Goal: Navigation & Orientation: Find specific page/section

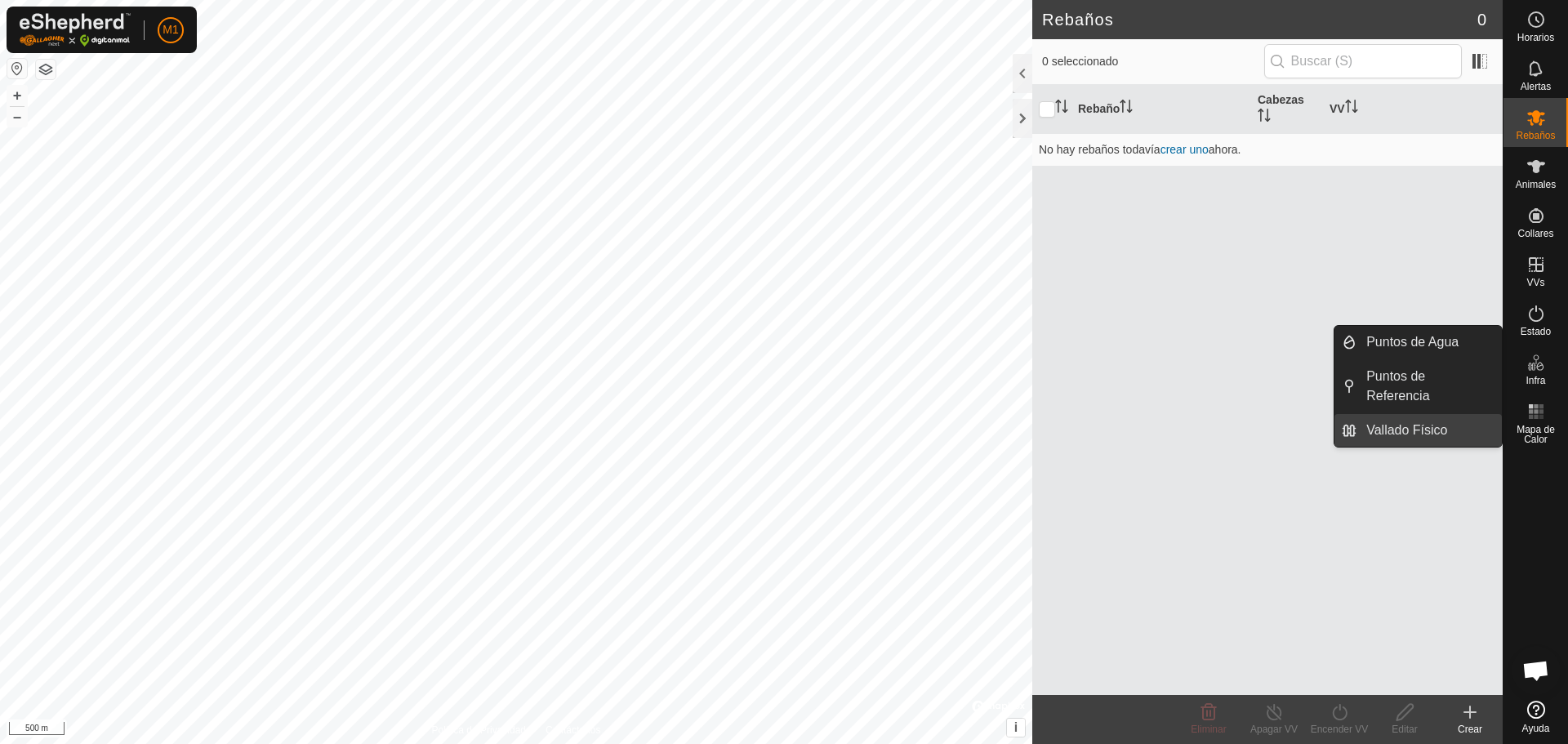
click at [1455, 430] on link "Vallado Físico" at bounding box center [1429, 431] width 146 height 32
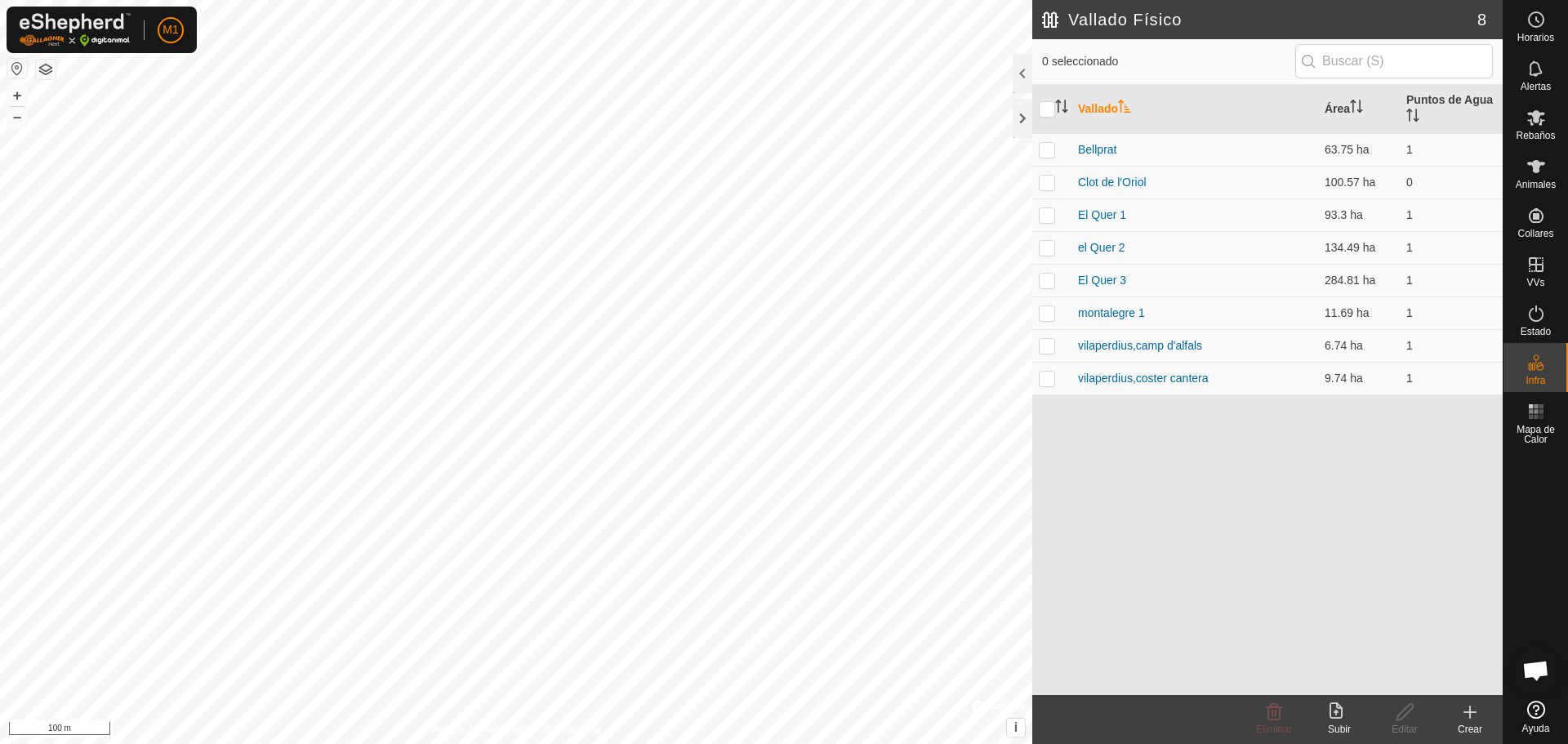
click at [676, 744] on html "M1 Horarios Alertas Rebaños Animales Collares VVs Estado Infra Mapa de Calor Ay…" at bounding box center [784, 372] width 1568 height 744
click at [1534, 180] on span "Animales" at bounding box center [1536, 185] width 40 height 10
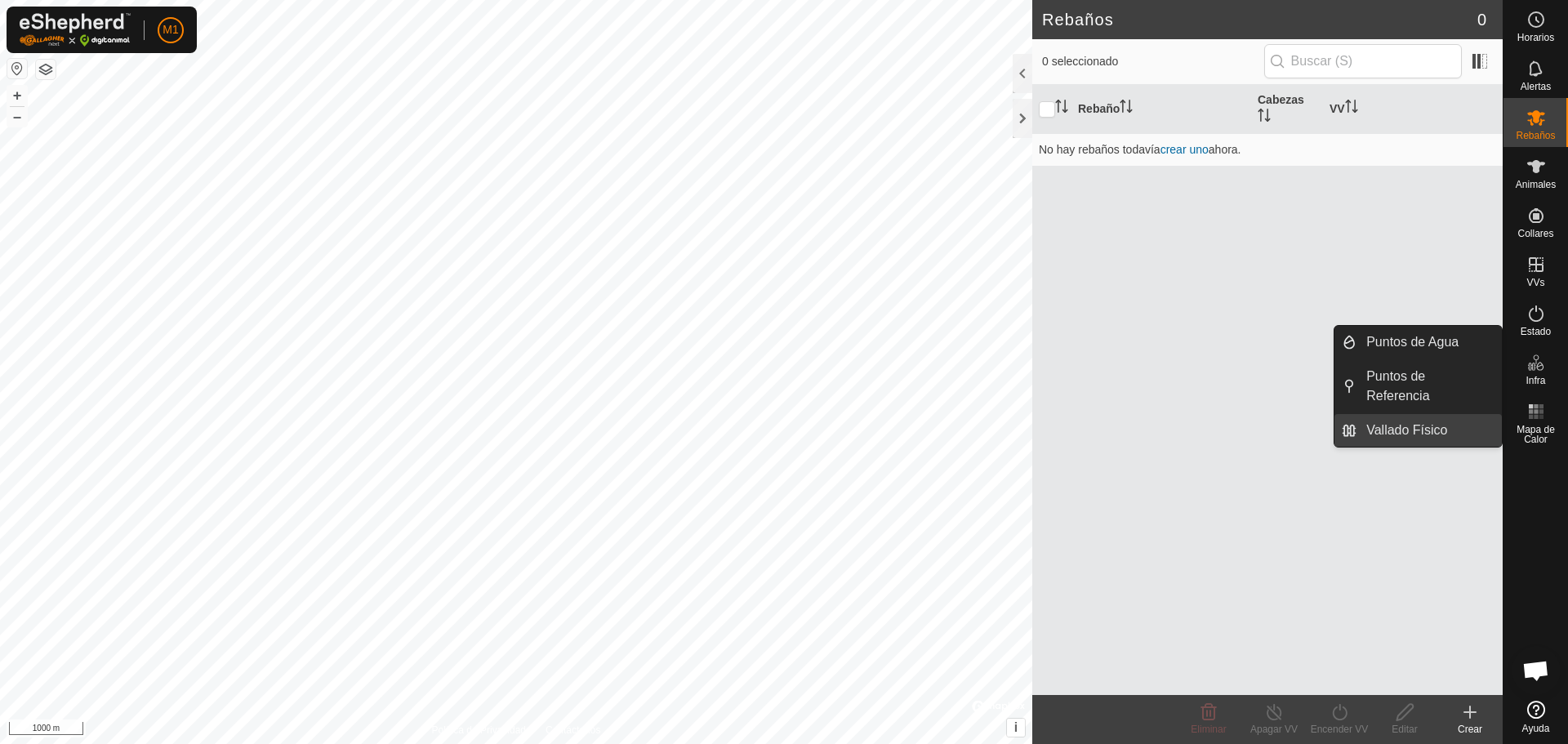
click at [1389, 436] on link "Vallado Físico" at bounding box center [1429, 431] width 146 height 32
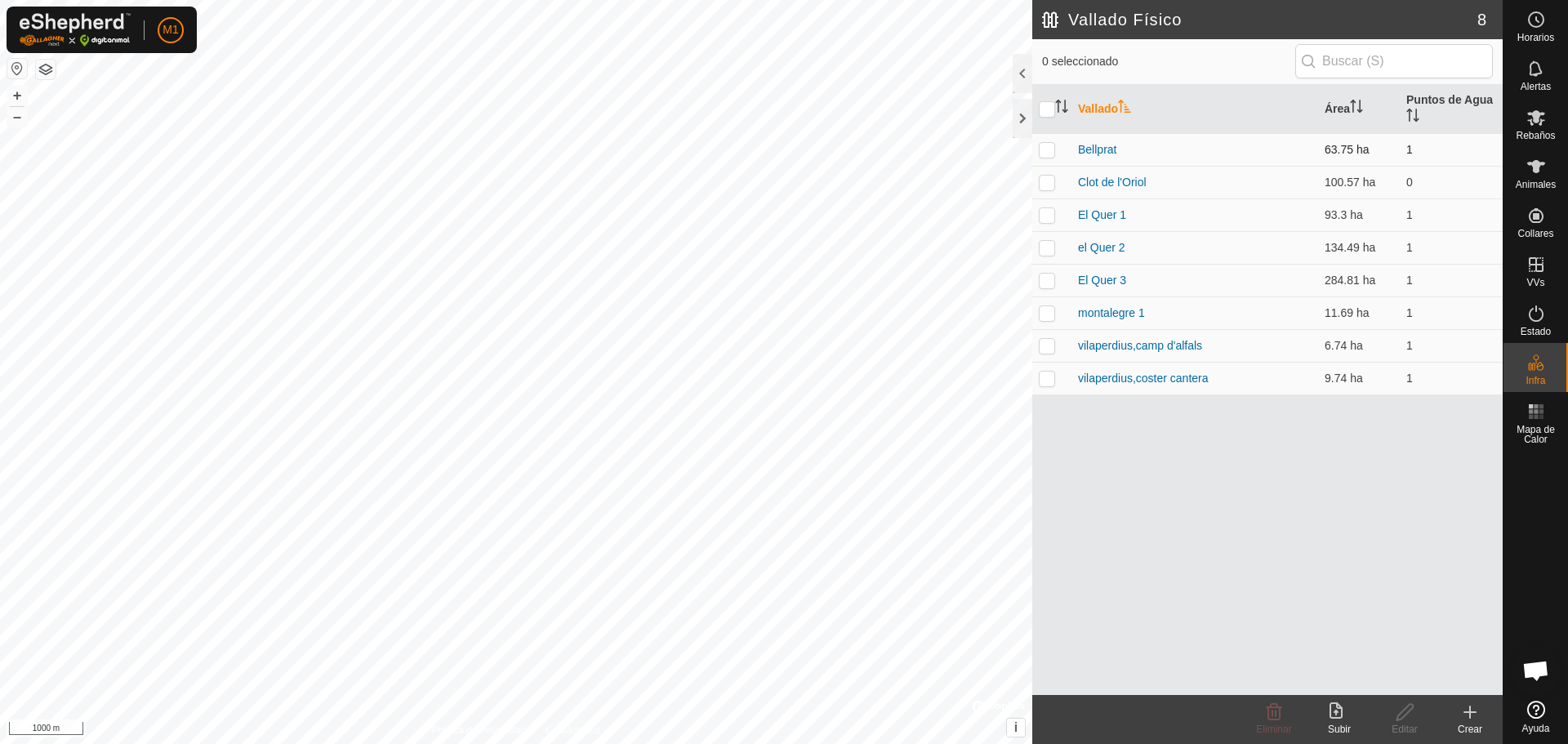
click at [1051, 155] on p-checkbox at bounding box center [1046, 150] width 16 height 13
checkbox input "true"
click at [1042, 181] on p-checkbox at bounding box center [1046, 182] width 16 height 13
checkbox input "true"
click at [1042, 210] on p-checkbox at bounding box center [1046, 215] width 16 height 13
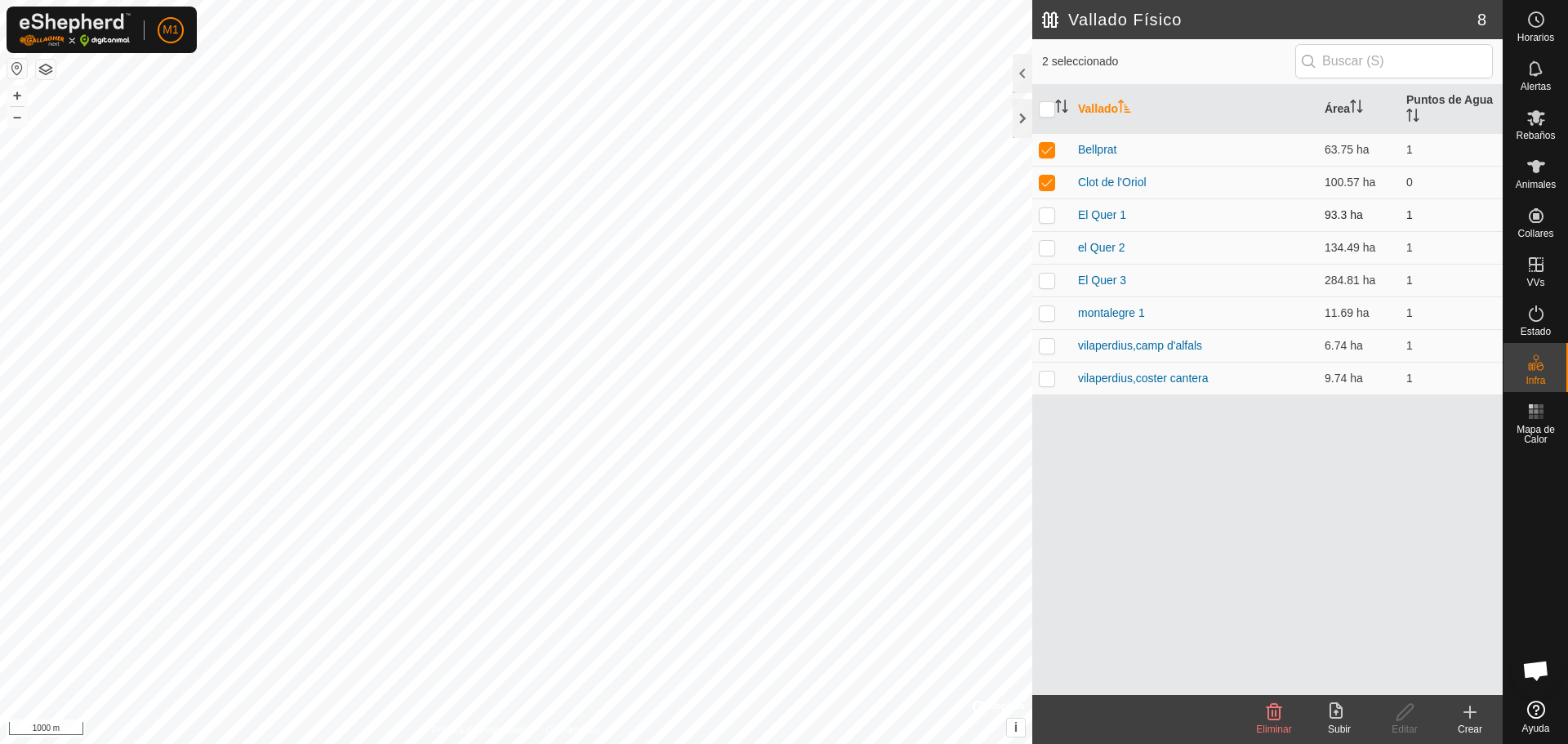
checkbox input "true"
click at [1046, 249] on p-checkbox at bounding box center [1046, 248] width 16 height 13
checkbox input "true"
click at [1046, 285] on p-checkbox at bounding box center [1046, 280] width 16 height 13
checkbox input "true"
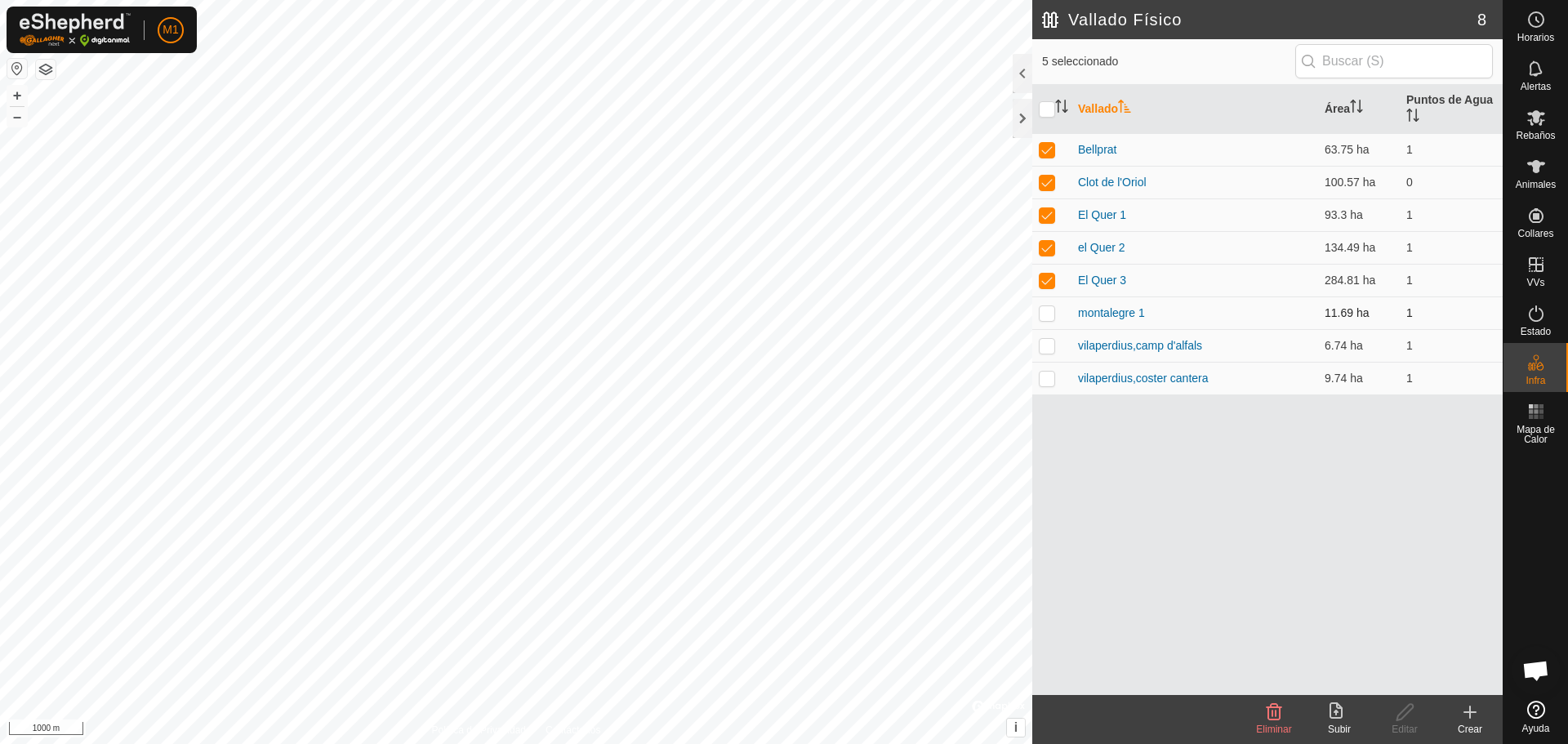
click at [1048, 311] on p-checkbox at bounding box center [1046, 313] width 16 height 13
checkbox input "true"
click at [1052, 336] on td at bounding box center [1051, 346] width 39 height 32
checkbox input "true"
click at [1053, 378] on p-checkbox at bounding box center [1046, 378] width 16 height 13
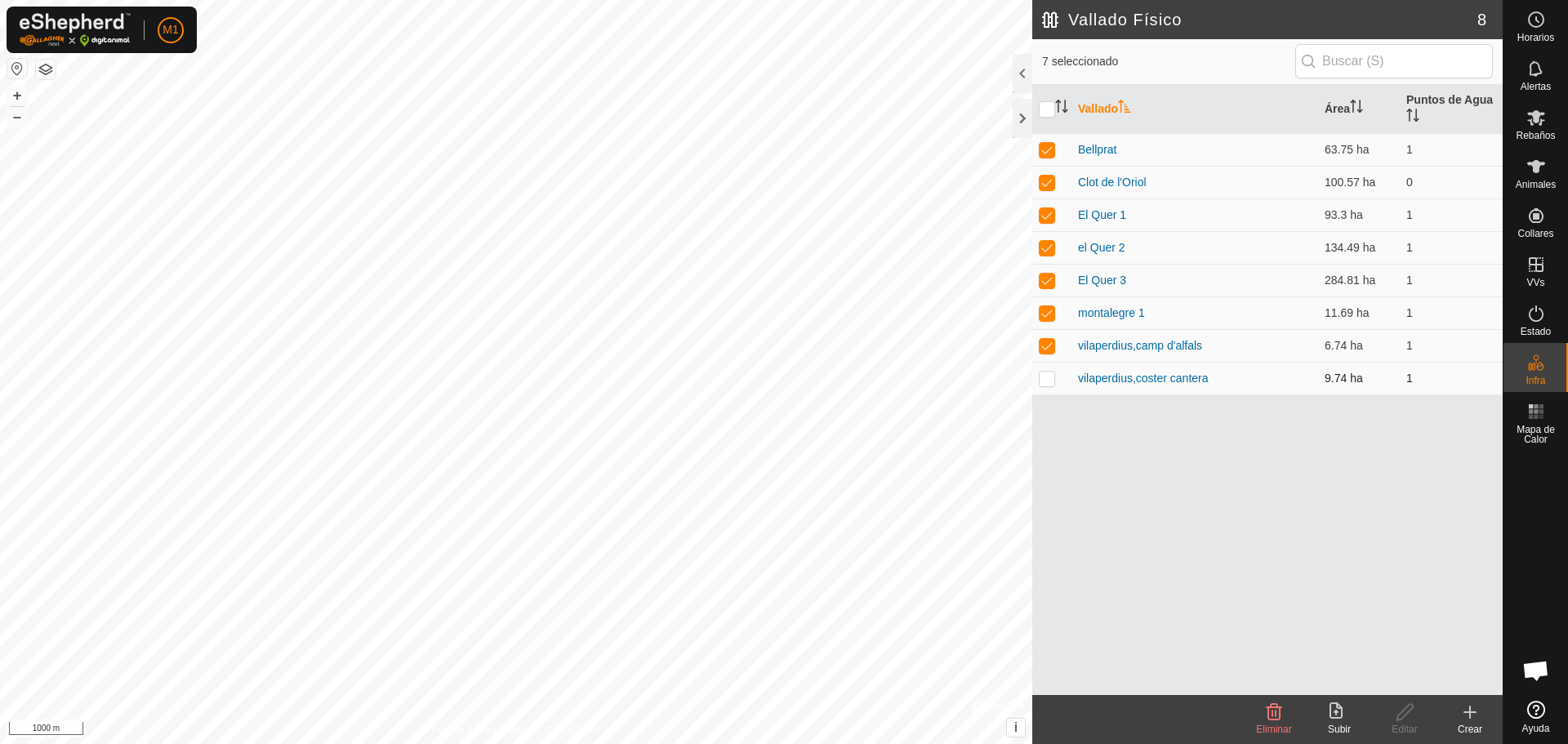
checkbox input "true"
click at [1041, 372] on p-tablecheckbox at bounding box center [1046, 378] width 16 height 13
checkbox input "false"
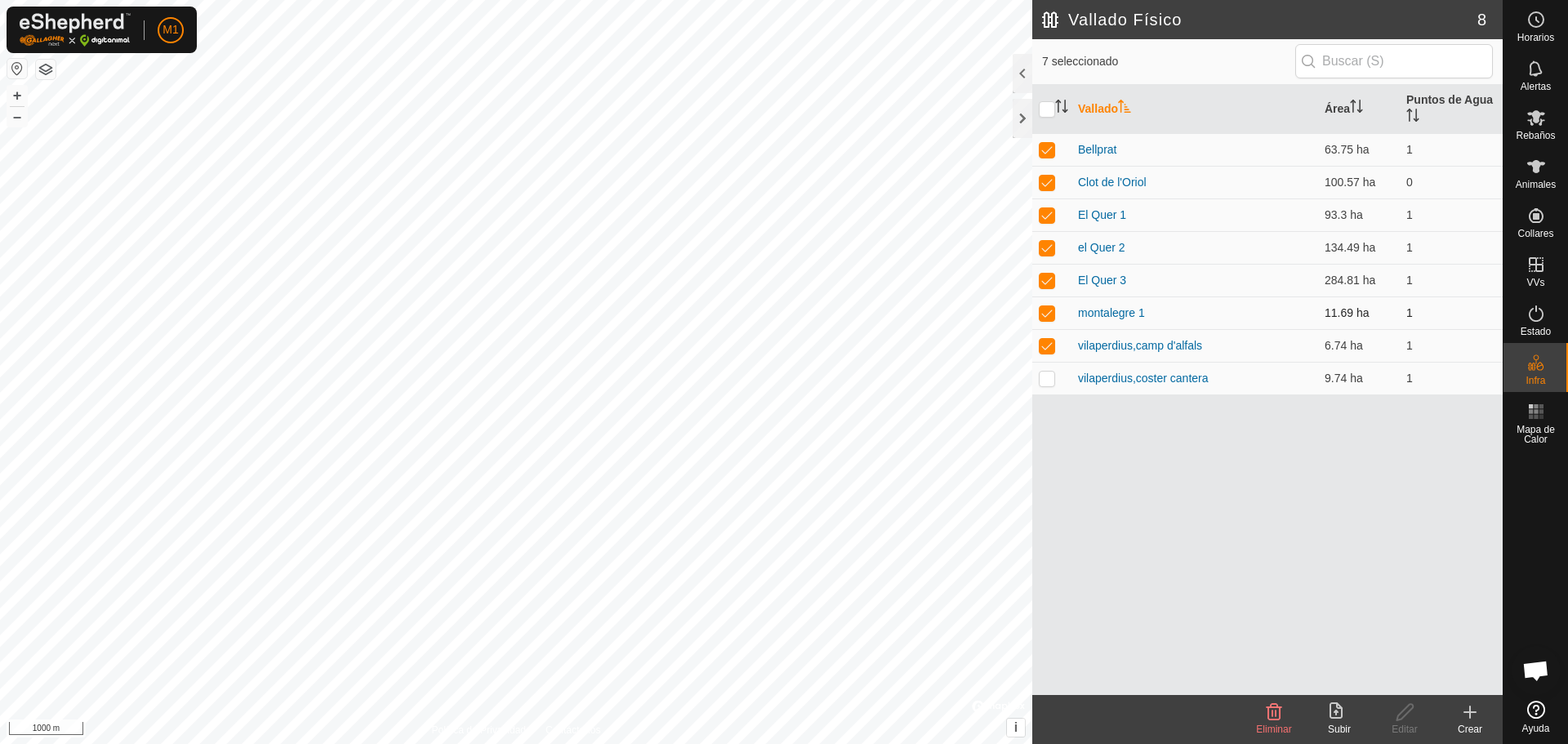
click at [1050, 307] on p-tablecheckbox at bounding box center [1046, 313] width 16 height 13
checkbox input "false"
click at [1054, 346] on p-checkbox at bounding box center [1046, 346] width 16 height 13
checkbox input "false"
click at [1042, 282] on p-checkbox at bounding box center [1046, 280] width 16 height 13
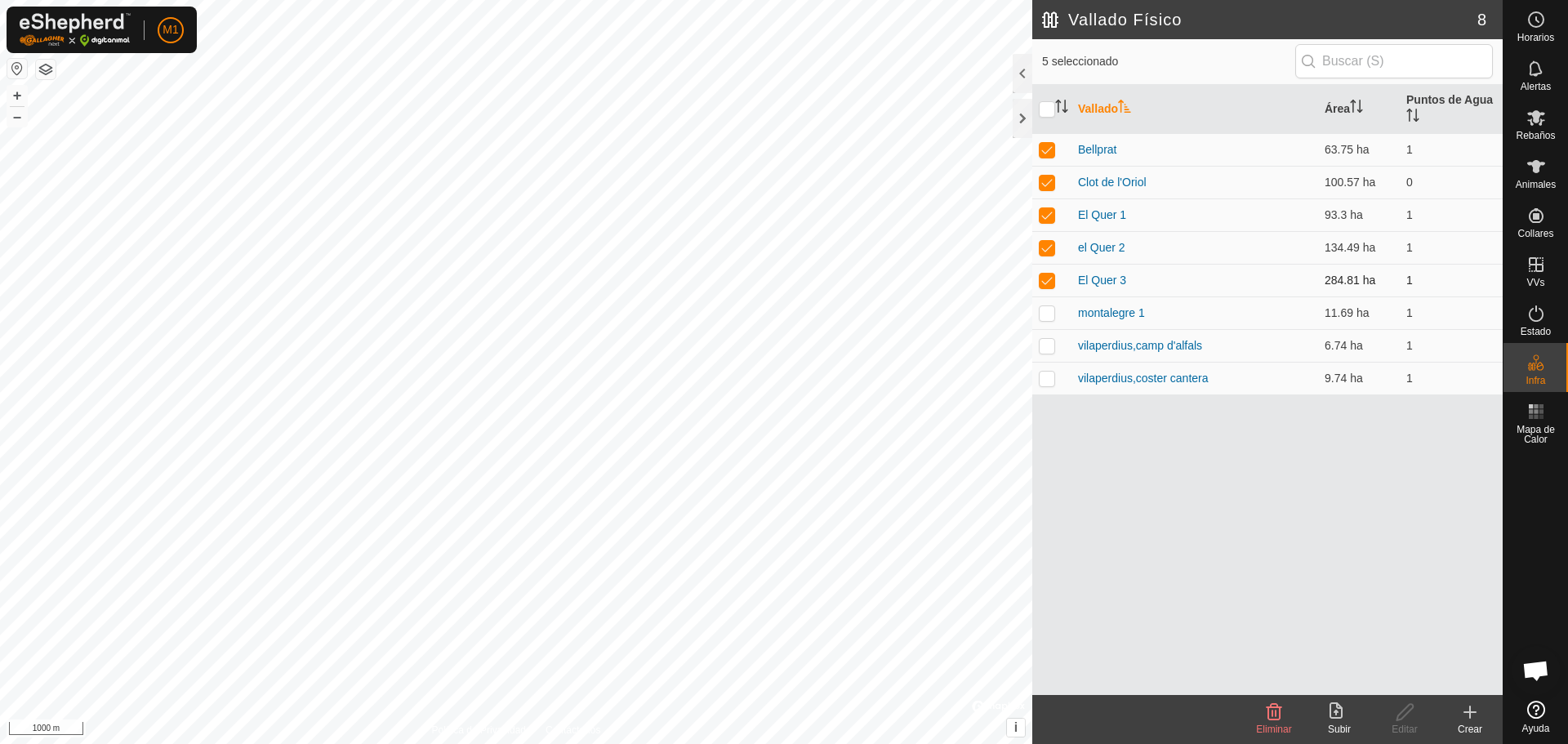
checkbox input "false"
click at [1047, 244] on p-checkbox at bounding box center [1046, 248] width 16 height 13
checkbox input "false"
click at [1047, 211] on p-checkbox at bounding box center [1046, 215] width 16 height 13
checkbox input "false"
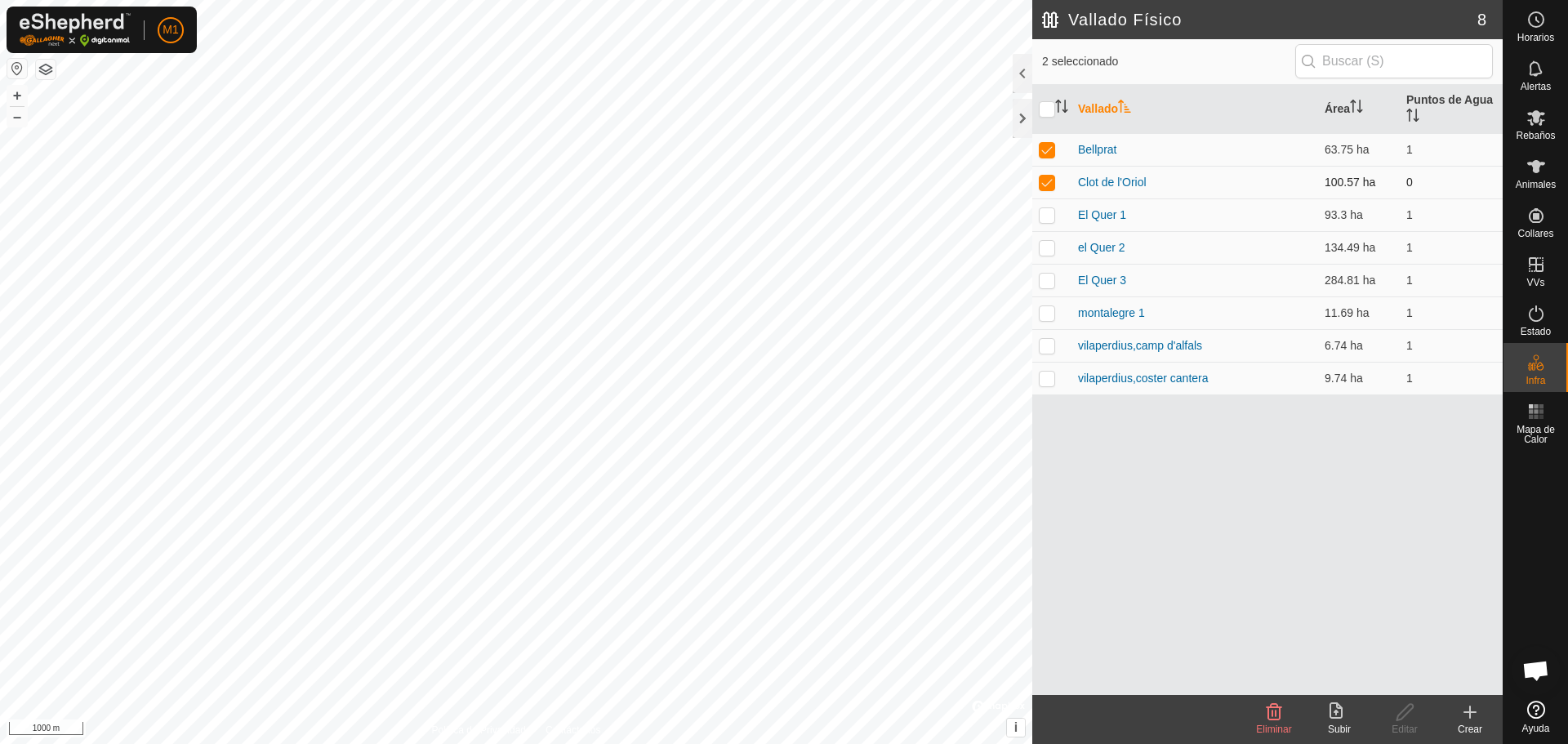
click at [1047, 187] on p-checkbox at bounding box center [1046, 182] width 16 height 13
checkbox input "false"
click at [1042, 153] on p-checkbox at bounding box center [1046, 150] width 16 height 13
checkbox input "false"
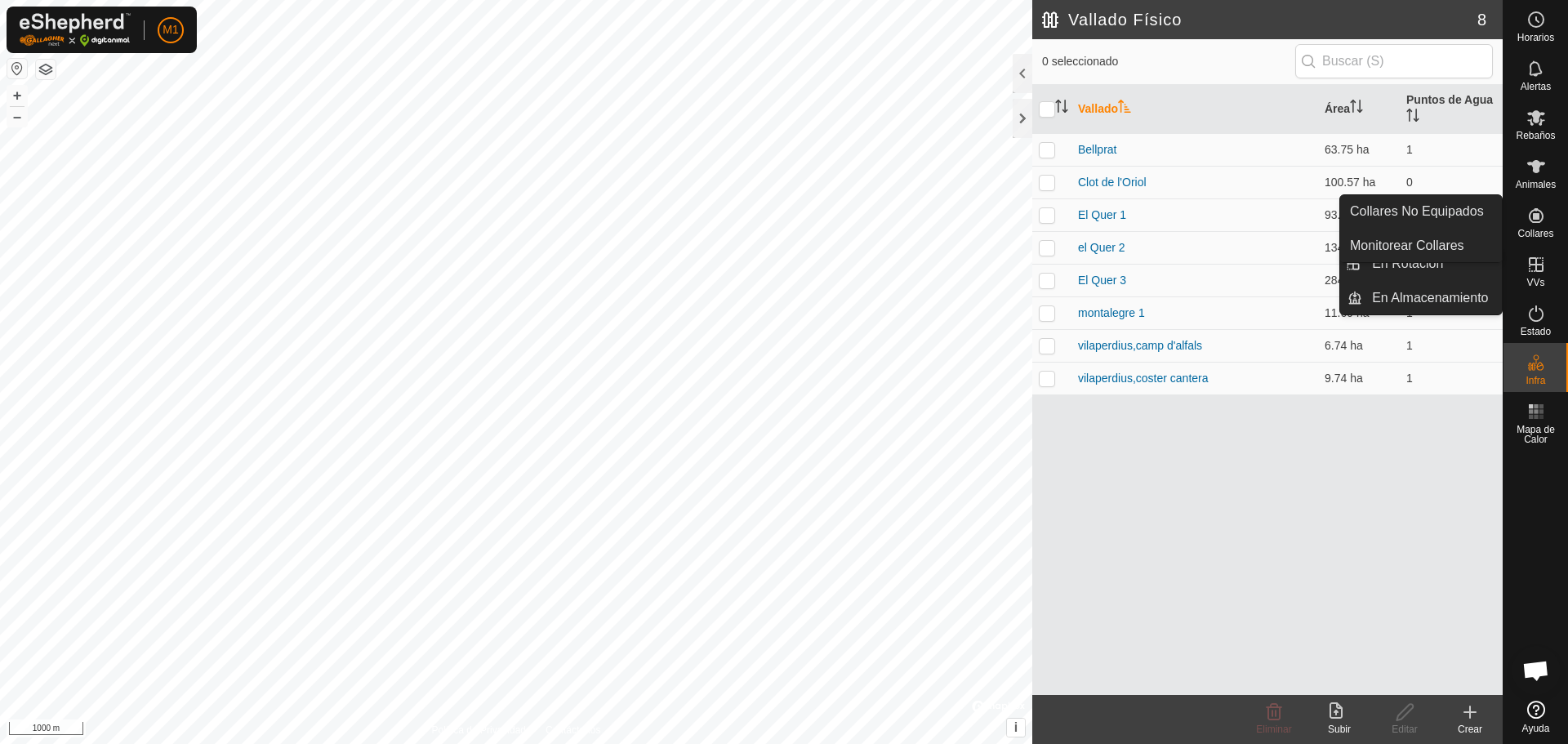
click at [1537, 214] on icon at bounding box center [1536, 215] width 14 height 14
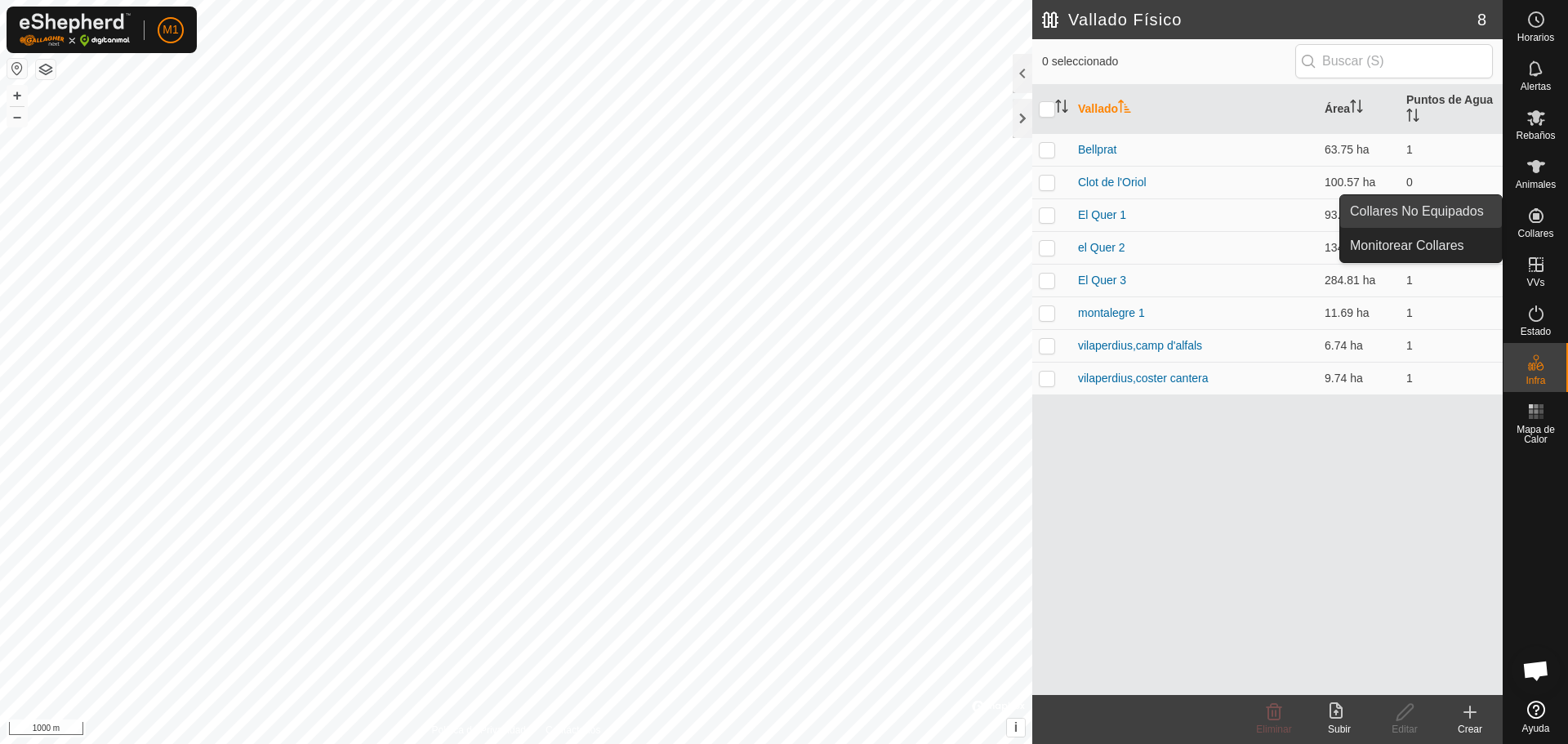
click at [1467, 205] on link "Collares No Equipados" at bounding box center [1421, 211] width 162 height 32
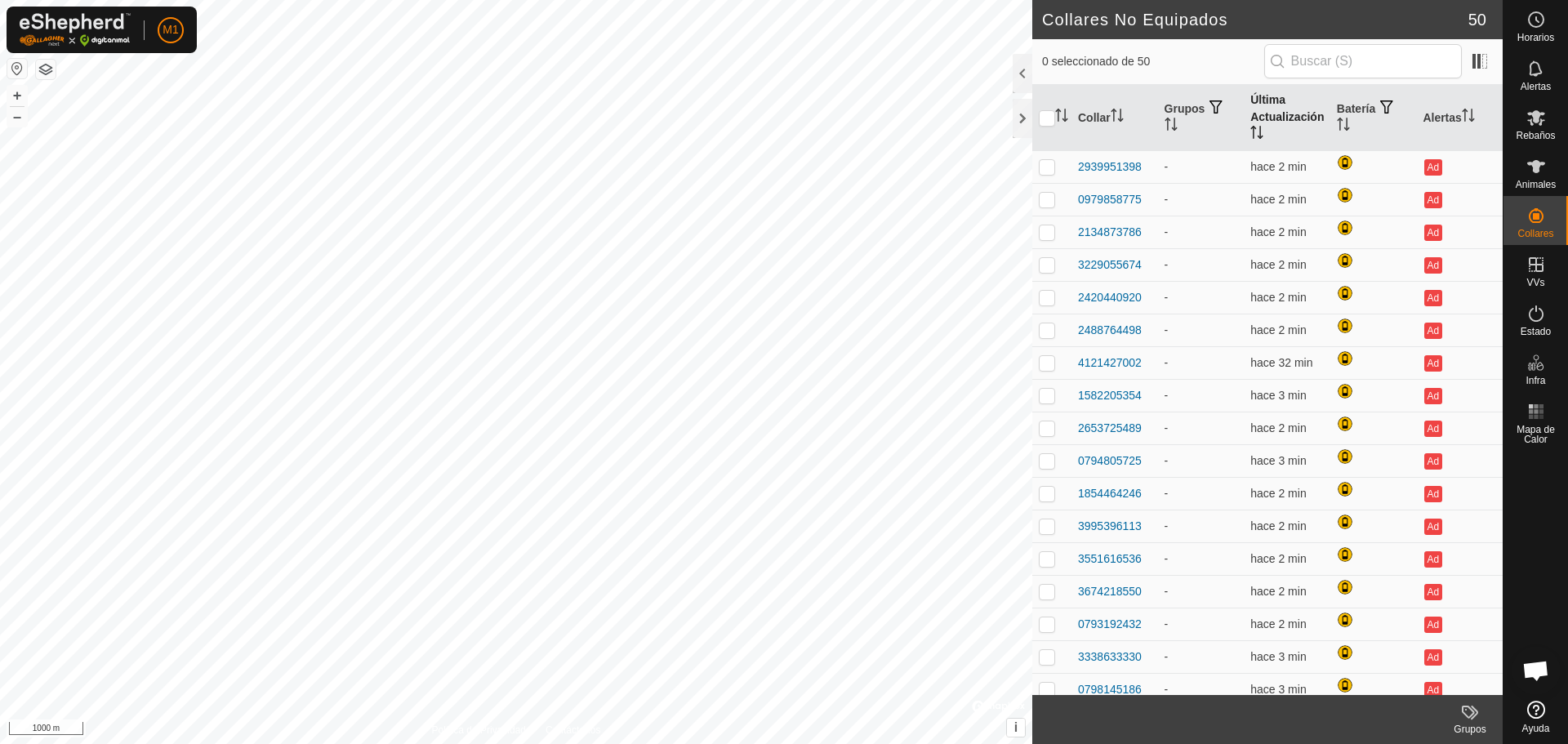
click at [1251, 117] on th "Última Actualización" at bounding box center [1286, 117] width 87 height 66
click at [1541, 165] on icon at bounding box center [1536, 167] width 18 height 13
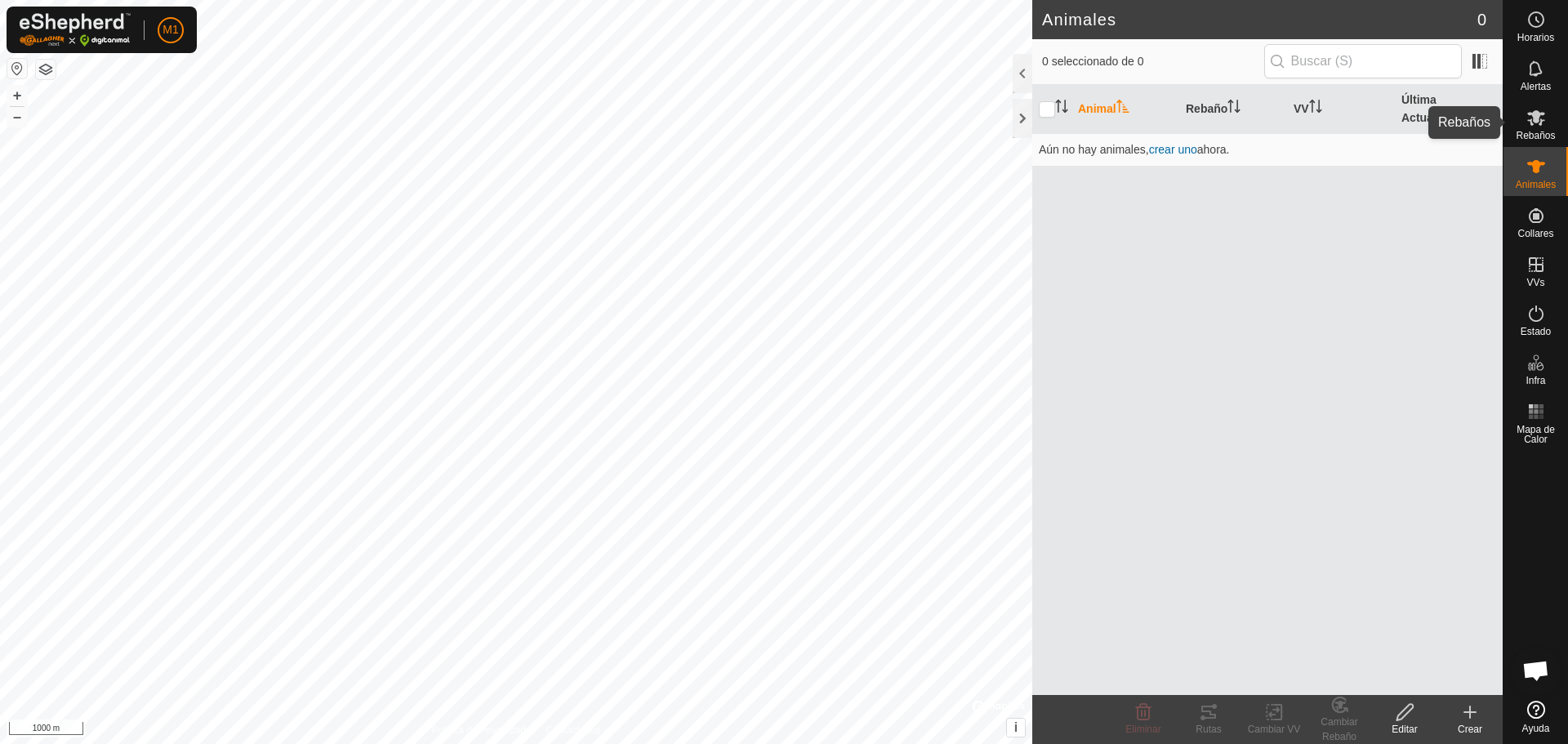
click at [1538, 137] on span "Rebaños" at bounding box center [1535, 135] width 39 height 10
